Goal: Information Seeking & Learning: Find contact information

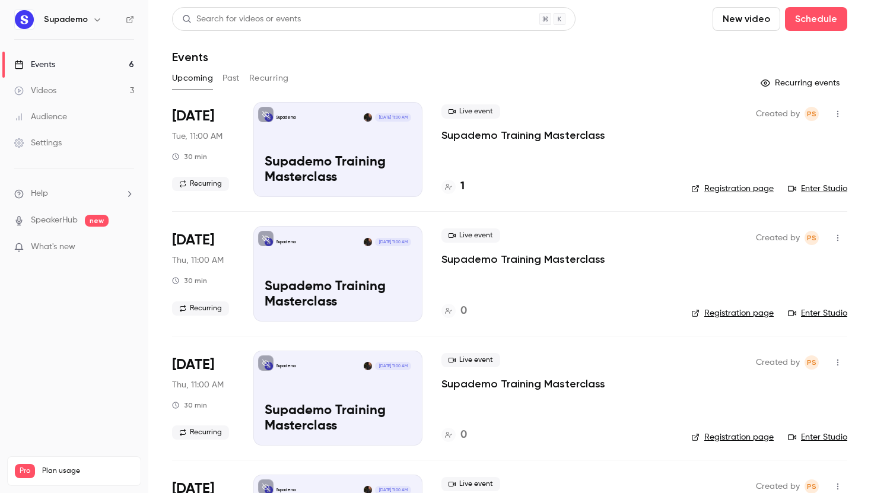
click at [464, 186] on h4 "1" at bounding box center [462, 187] width 4 height 16
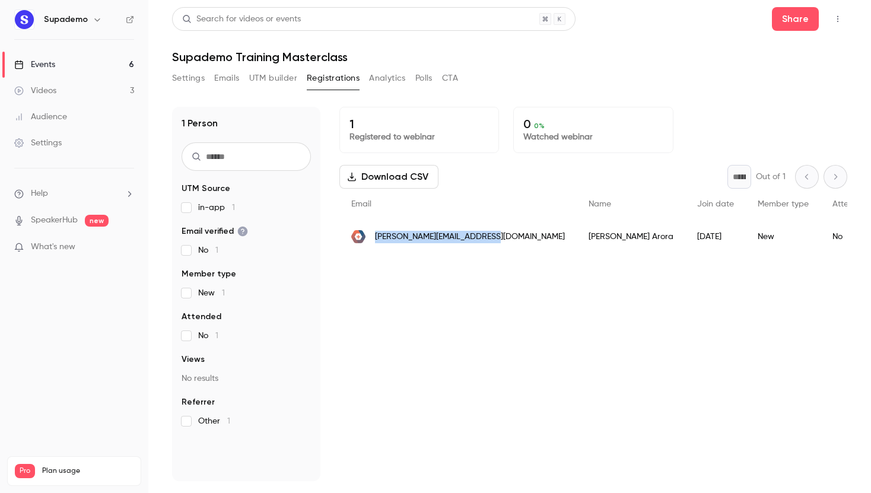
drag, startPoint x: 499, startPoint y: 237, endPoint x: 373, endPoint y: 241, distance: 125.8
click at [373, 241] on div "[PERSON_NAME][EMAIL_ADDRESS][DOMAIN_NAME]" at bounding box center [457, 236] width 237 height 33
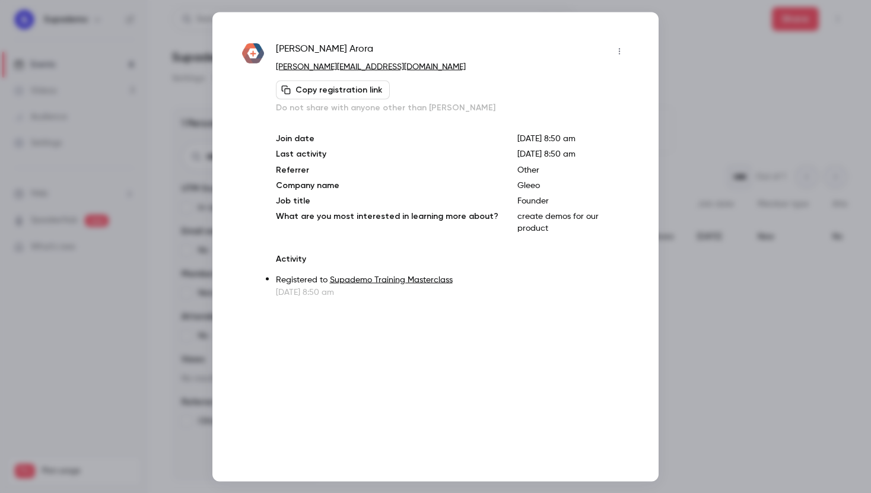
copy span "[PERSON_NAME][EMAIL_ADDRESS][DOMAIN_NAME]"
click at [403, 68] on p "[PERSON_NAME][EMAIL_ADDRESS][DOMAIN_NAME]" at bounding box center [452, 66] width 353 height 12
copy div "[PERSON_NAME][EMAIL_ADDRESS][DOMAIN_NAME] Copy registration link"
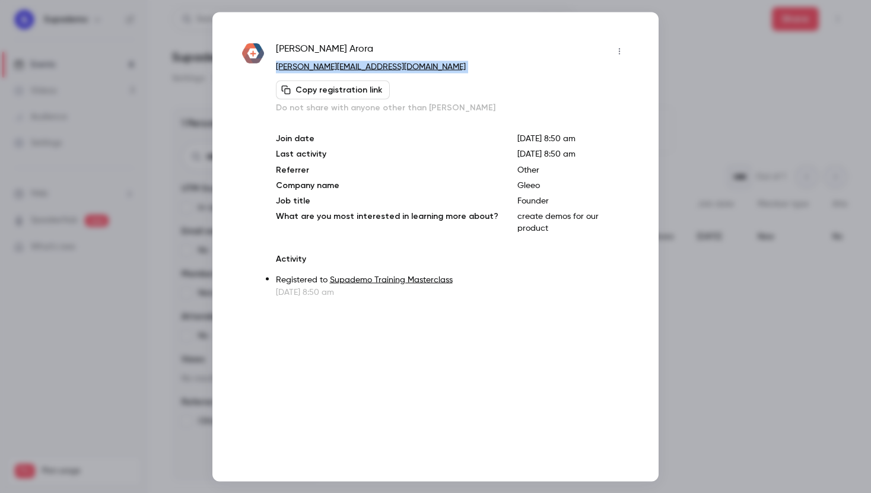
click at [428, 69] on p "[PERSON_NAME][EMAIL_ADDRESS][DOMAIN_NAME]" at bounding box center [452, 66] width 353 height 12
